Goal: Navigation & Orientation: Go to known website

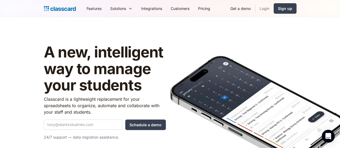
click at [274, 10] on link "Login" at bounding box center [264, 8] width 18 height 12
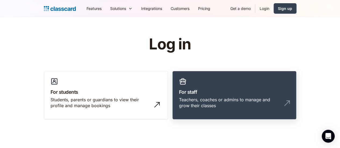
click at [203, 100] on div "Teachers, coaches or admins to manage and grow their classes" at bounding box center [229, 103] width 100 height 12
